Goal: Task Accomplishment & Management: Manage account settings

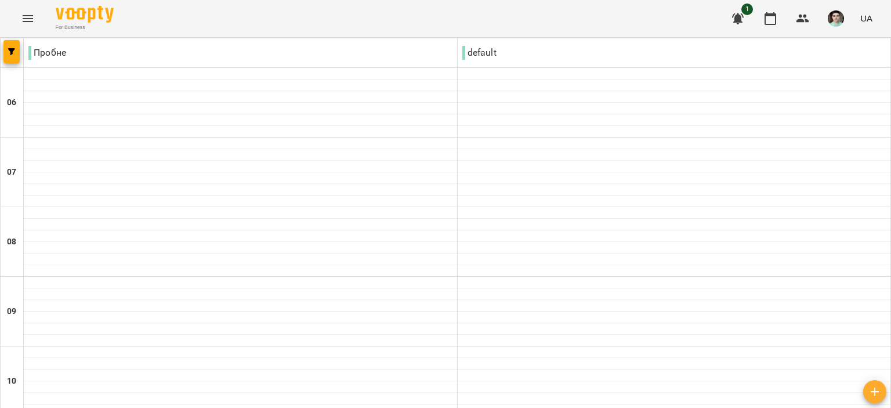
scroll to position [638, 0]
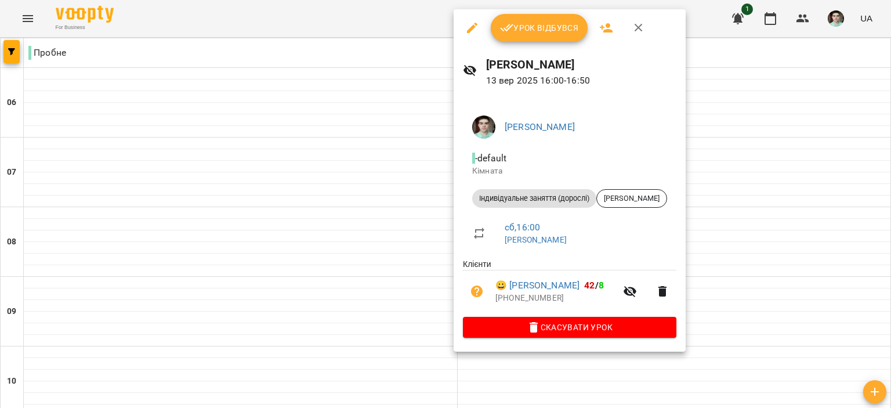
click at [531, 18] on button "Урок відбувся" at bounding box center [539, 28] width 97 height 28
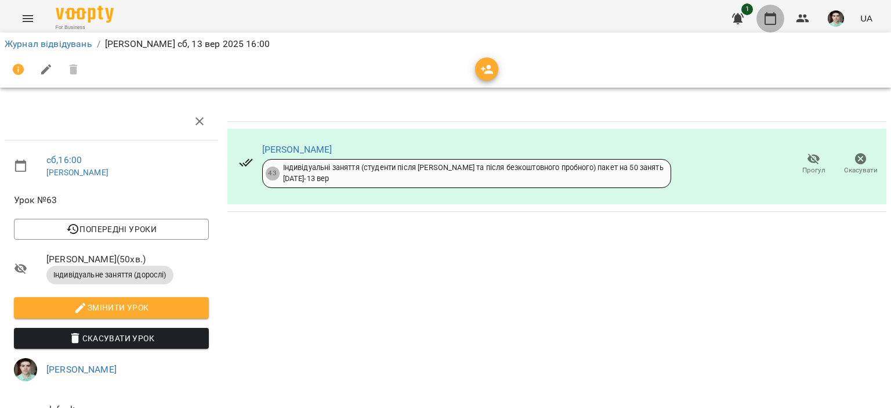
click at [771, 12] on icon "button" at bounding box center [771, 19] width 14 height 14
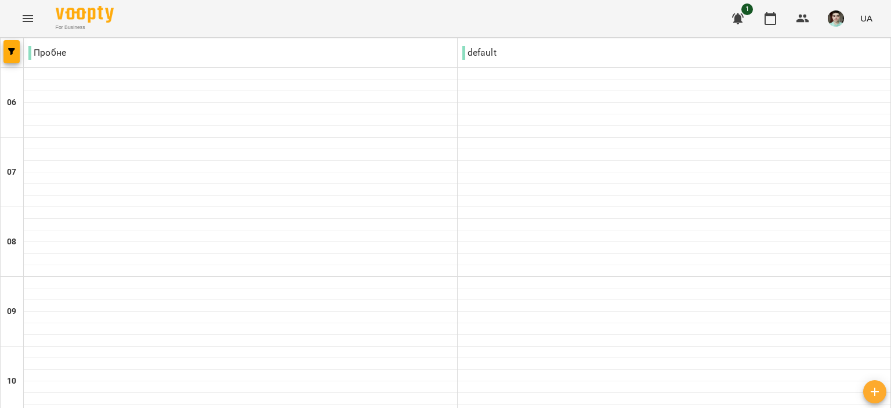
scroll to position [572, 0]
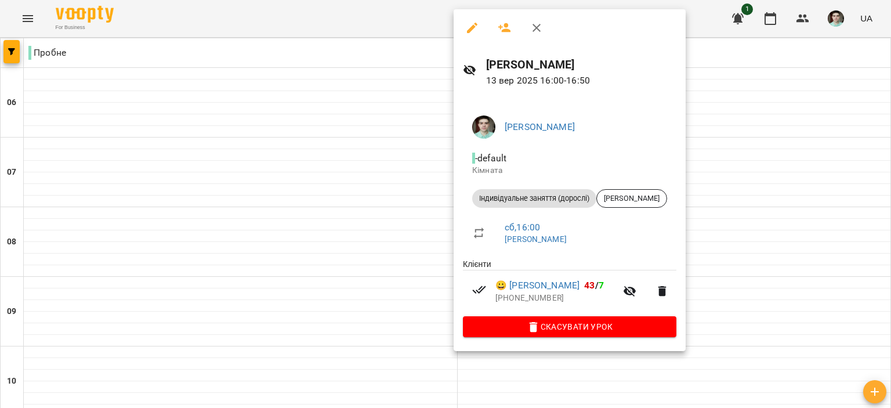
click at [541, 18] on button "button" at bounding box center [537, 28] width 28 height 28
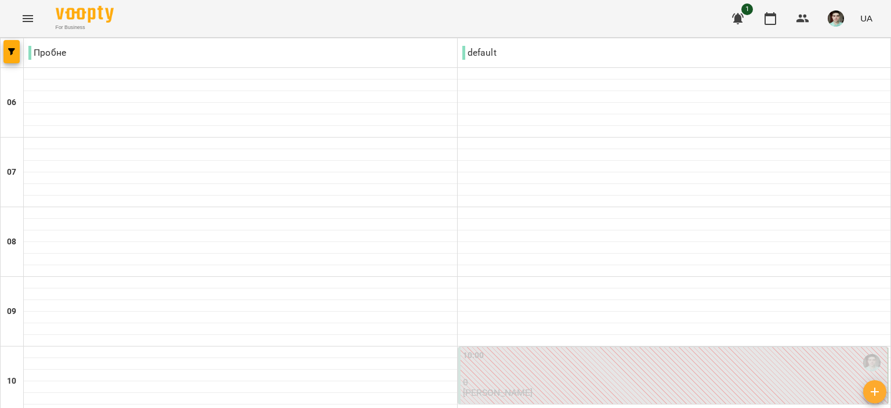
scroll to position [870, 0]
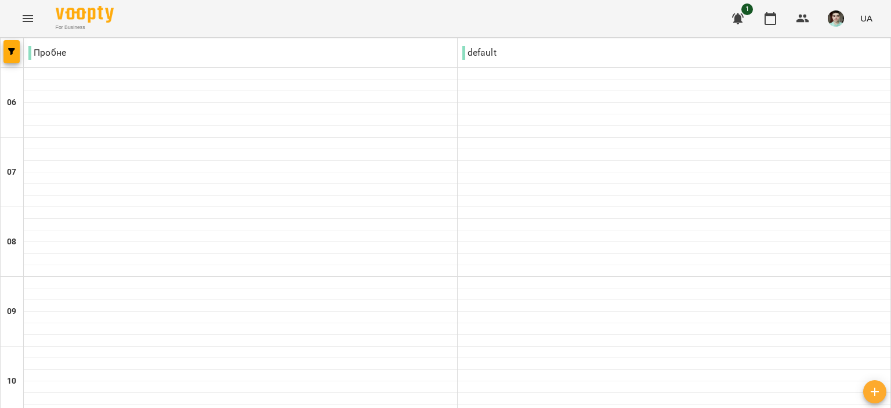
scroll to position [812, 0]
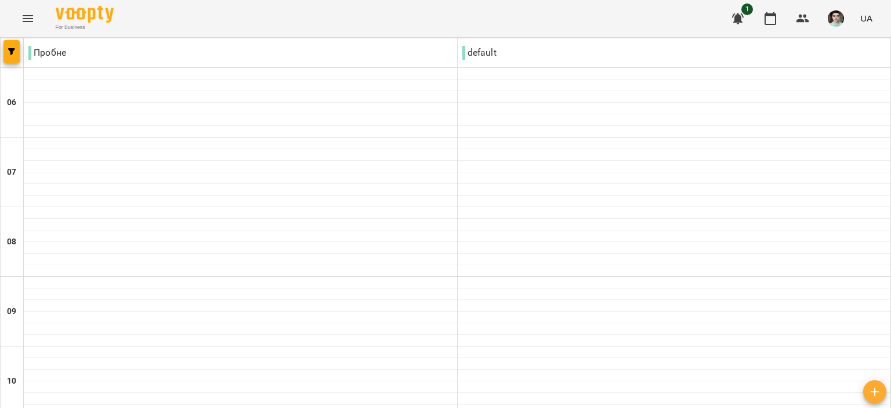
type input "**********"
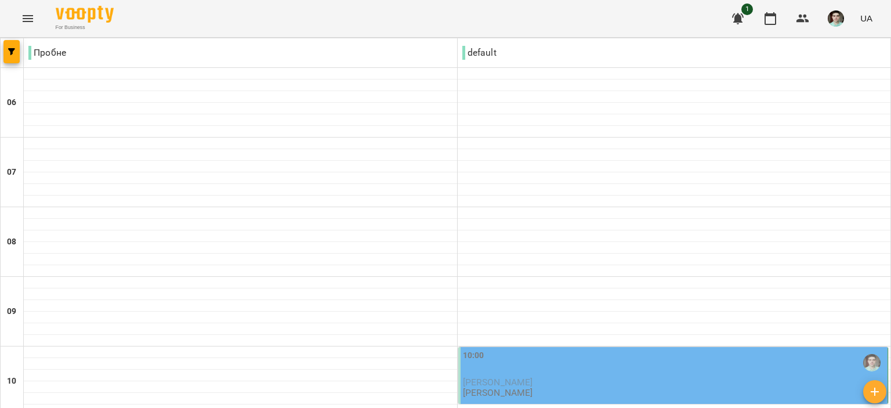
scroll to position [812, 0]
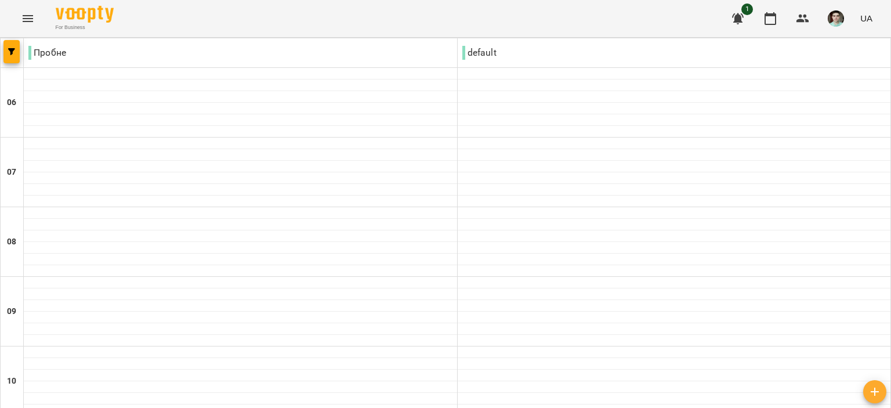
scroll to position [920, 0]
